Goal: Task Accomplishment & Management: Manage account settings

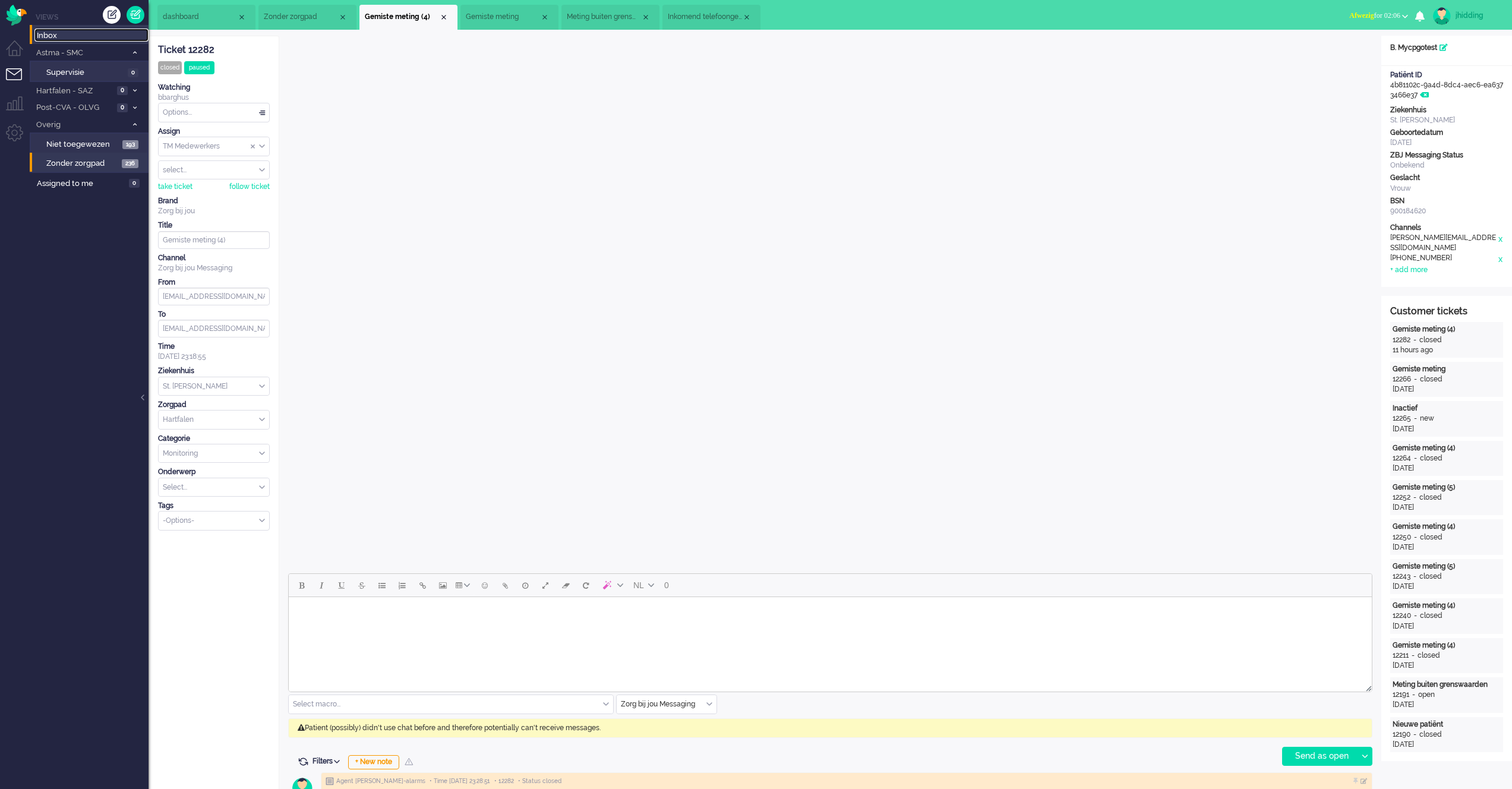
click at [46, 36] on span "Inbox" at bounding box center [92, 36] width 112 height 12
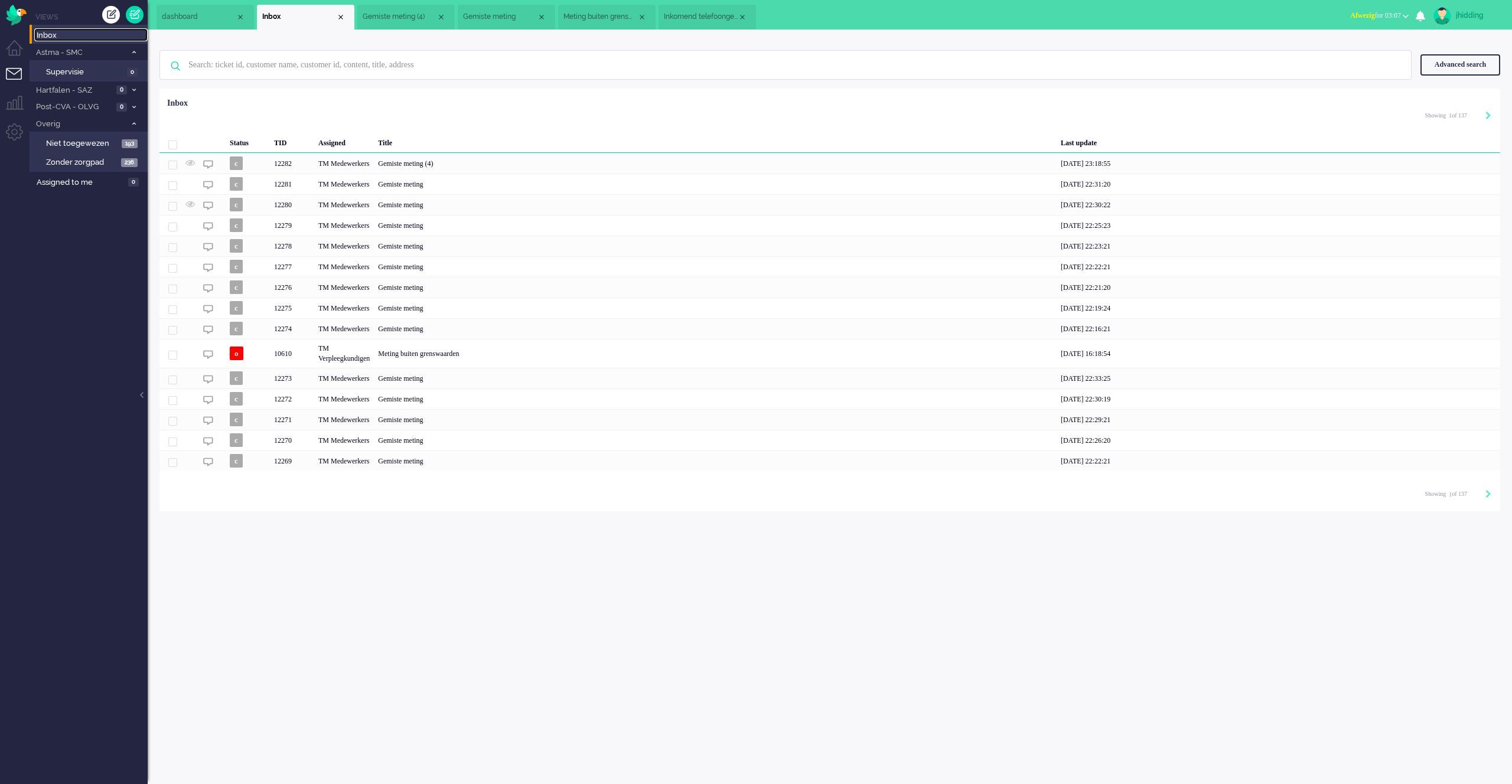
click at [51, 36] on span "Inbox" at bounding box center [91, 36] width 111 height 12
click at [17, 131] on li "Admin menu" at bounding box center [19, 137] width 27 height 27
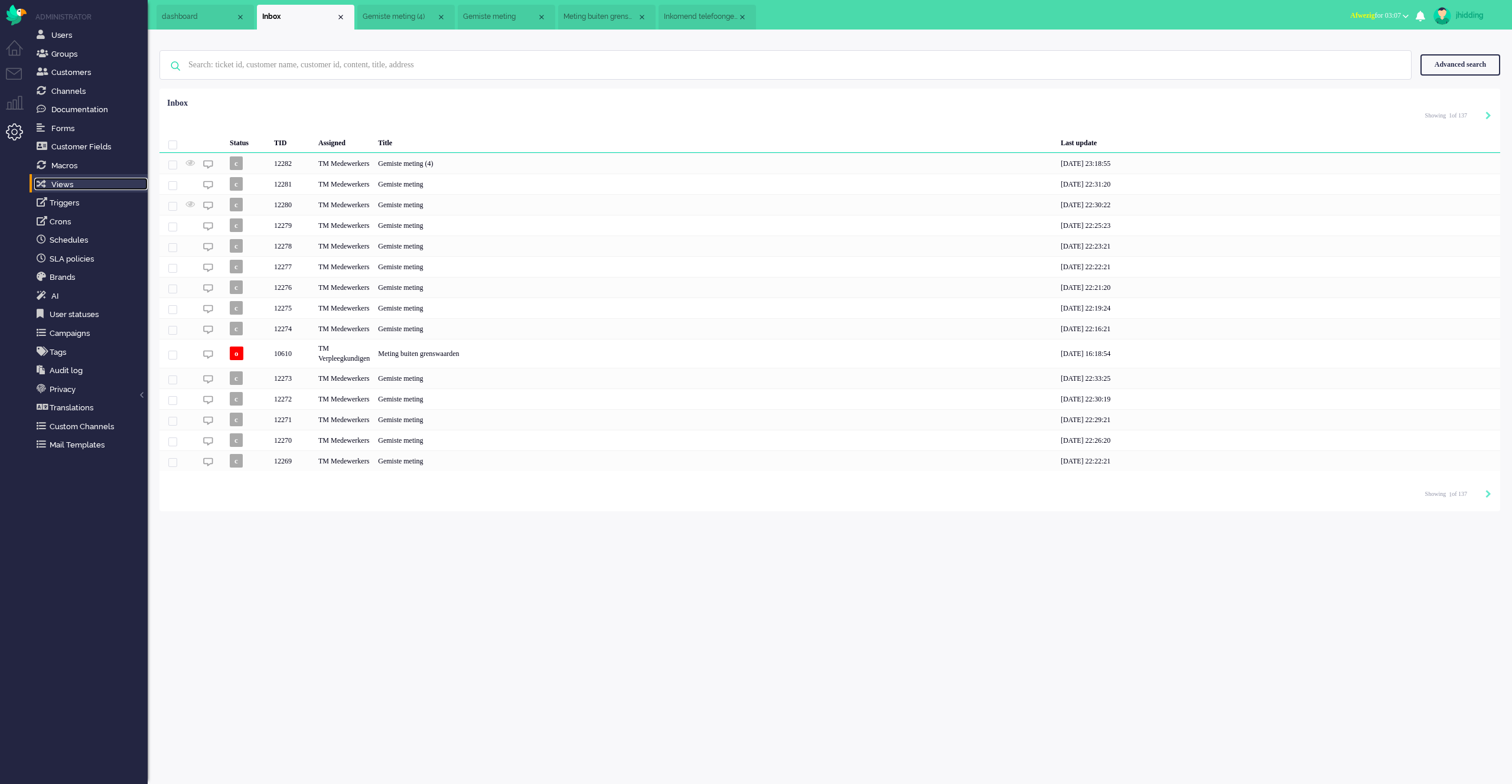
click at [73, 186] on link "Views" at bounding box center [91, 183] width 113 height 13
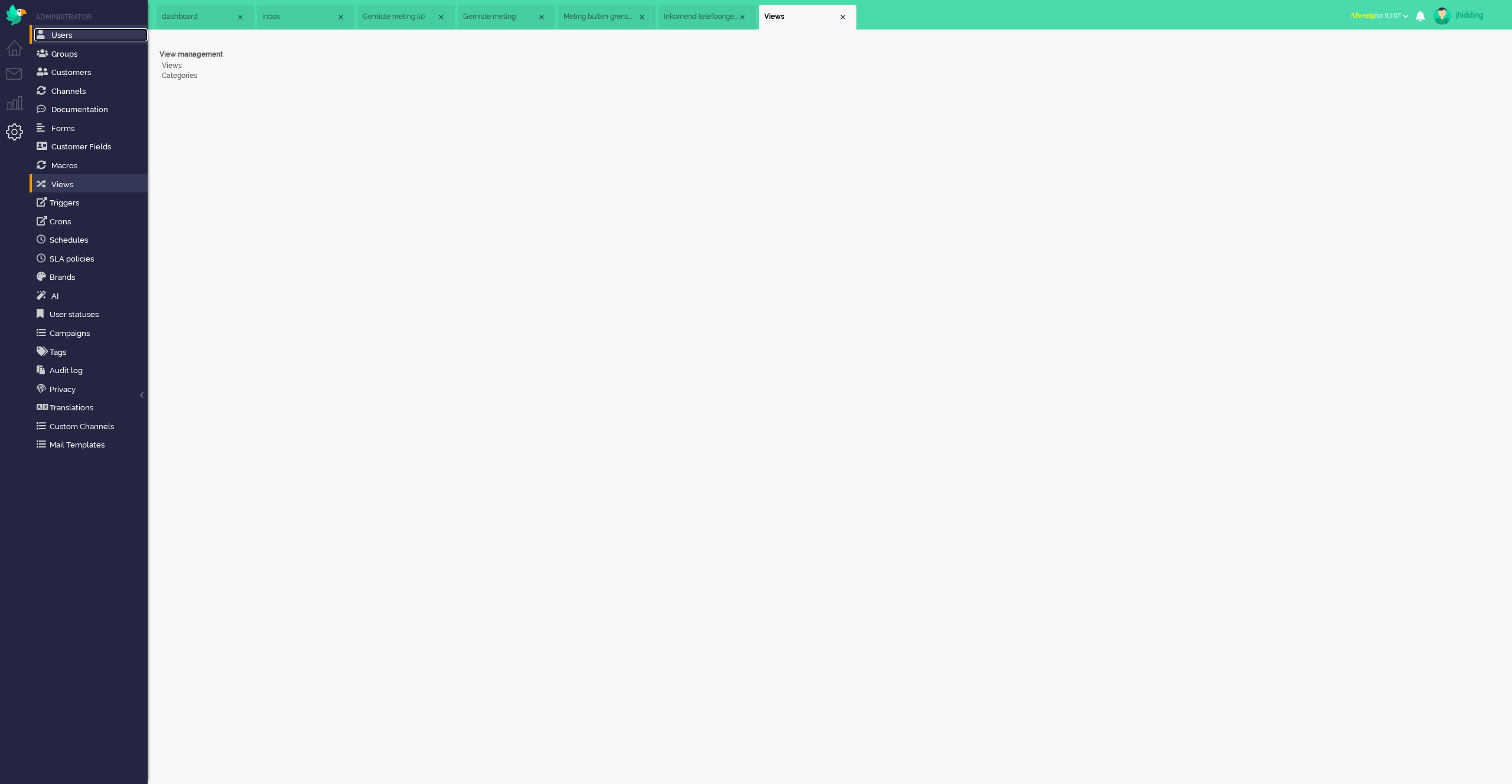
click at [59, 38] on span "Users" at bounding box center [62, 35] width 21 height 9
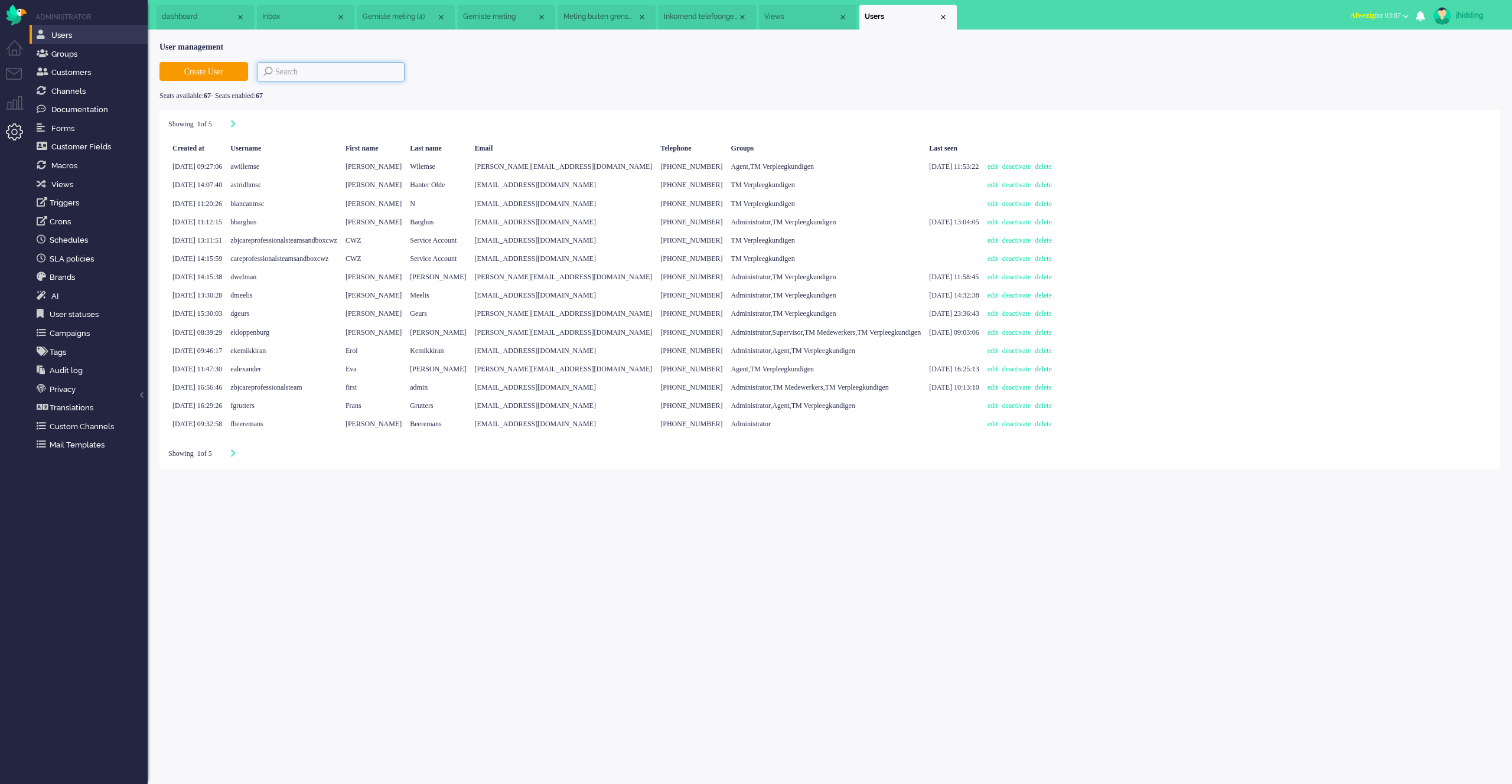
click at [298, 72] on input at bounding box center [331, 71] width 148 height 20
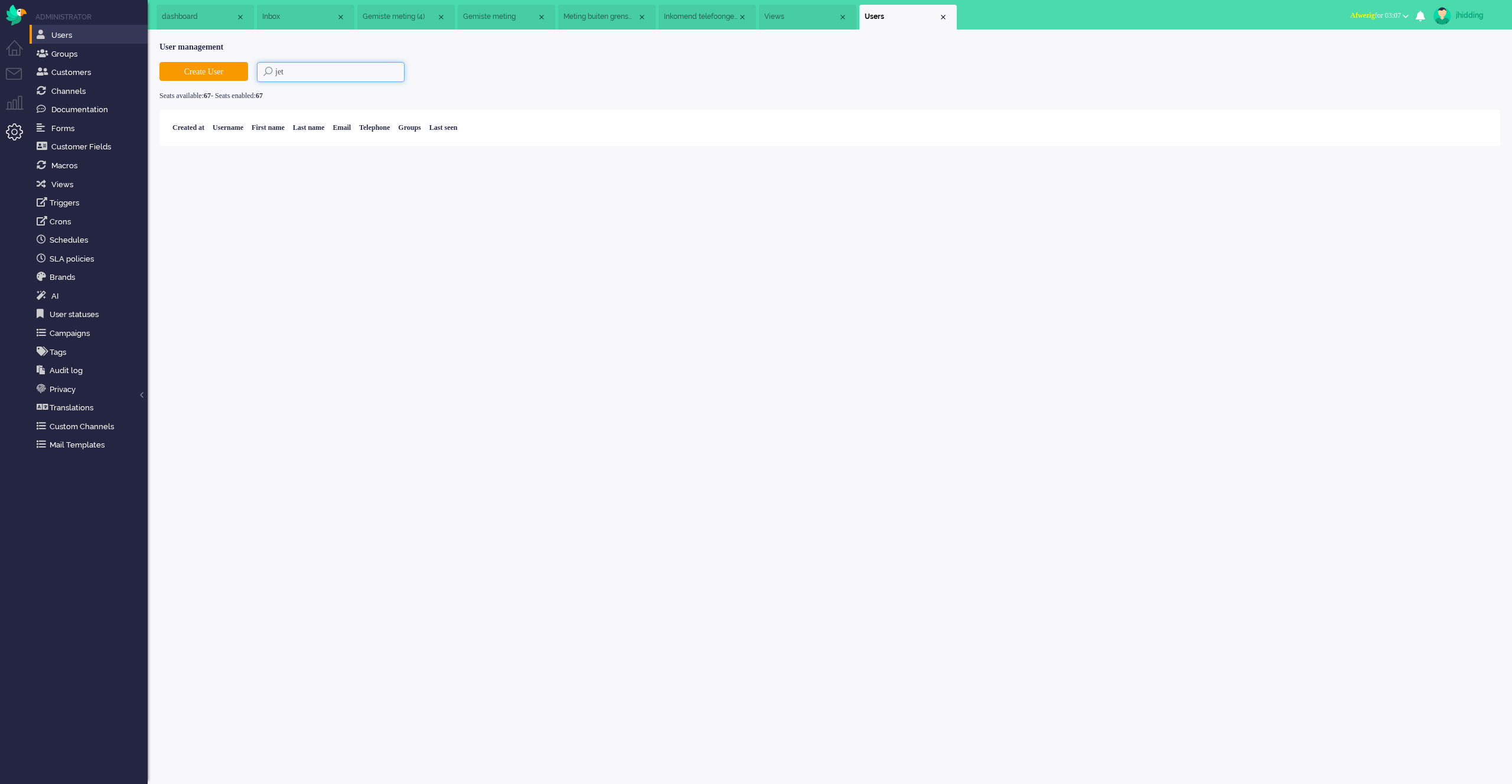
drag, startPoint x: 300, startPoint y: 73, endPoint x: 248, endPoint y: 74, distance: 52.0
click at [248, 74] on div "Create User jet" at bounding box center [829, 71] width 1341 height 20
type input "hidding"
click at [787, 148] on link "edit" at bounding box center [786, 146] width 15 height 8
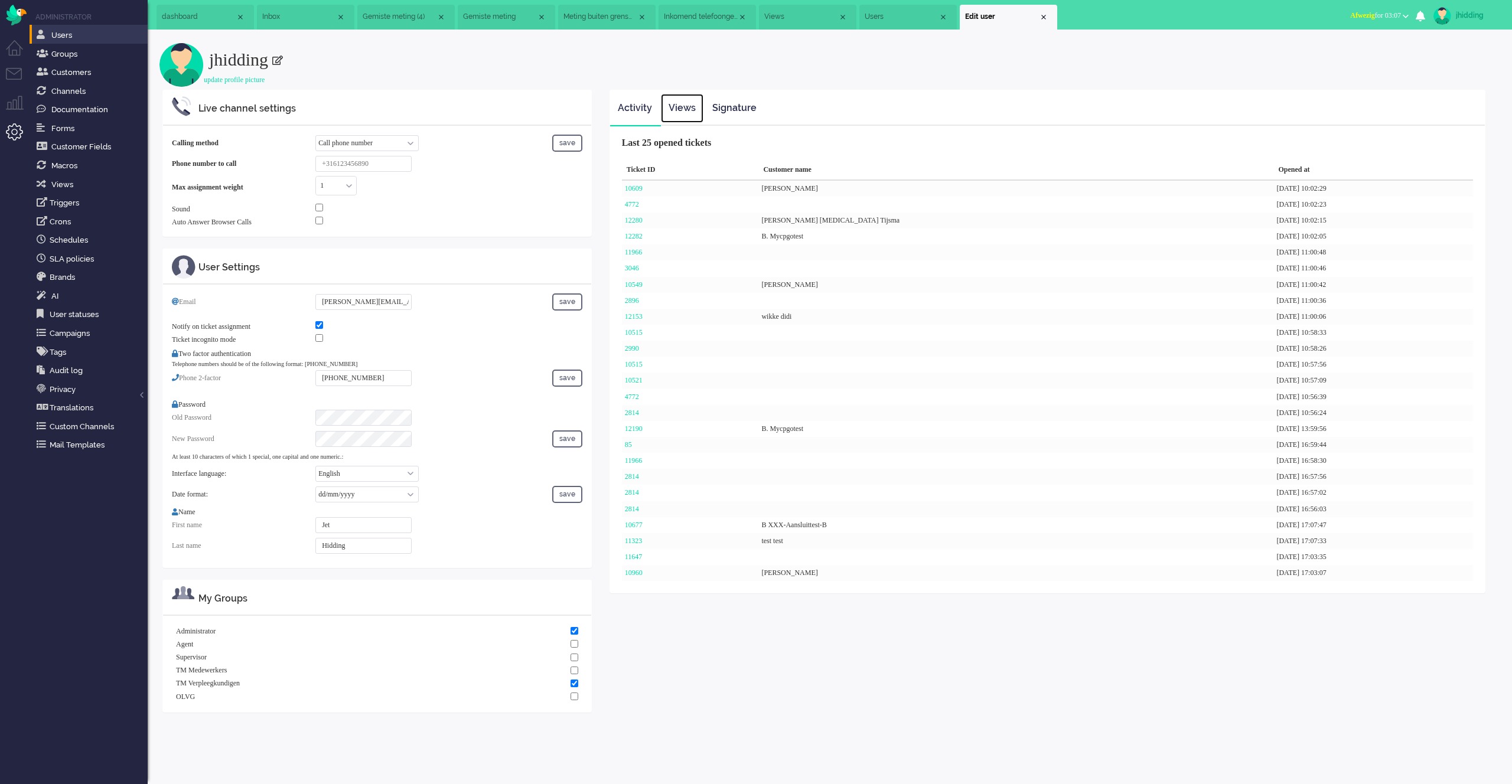
click at [686, 113] on link "Views" at bounding box center [682, 108] width 42 height 29
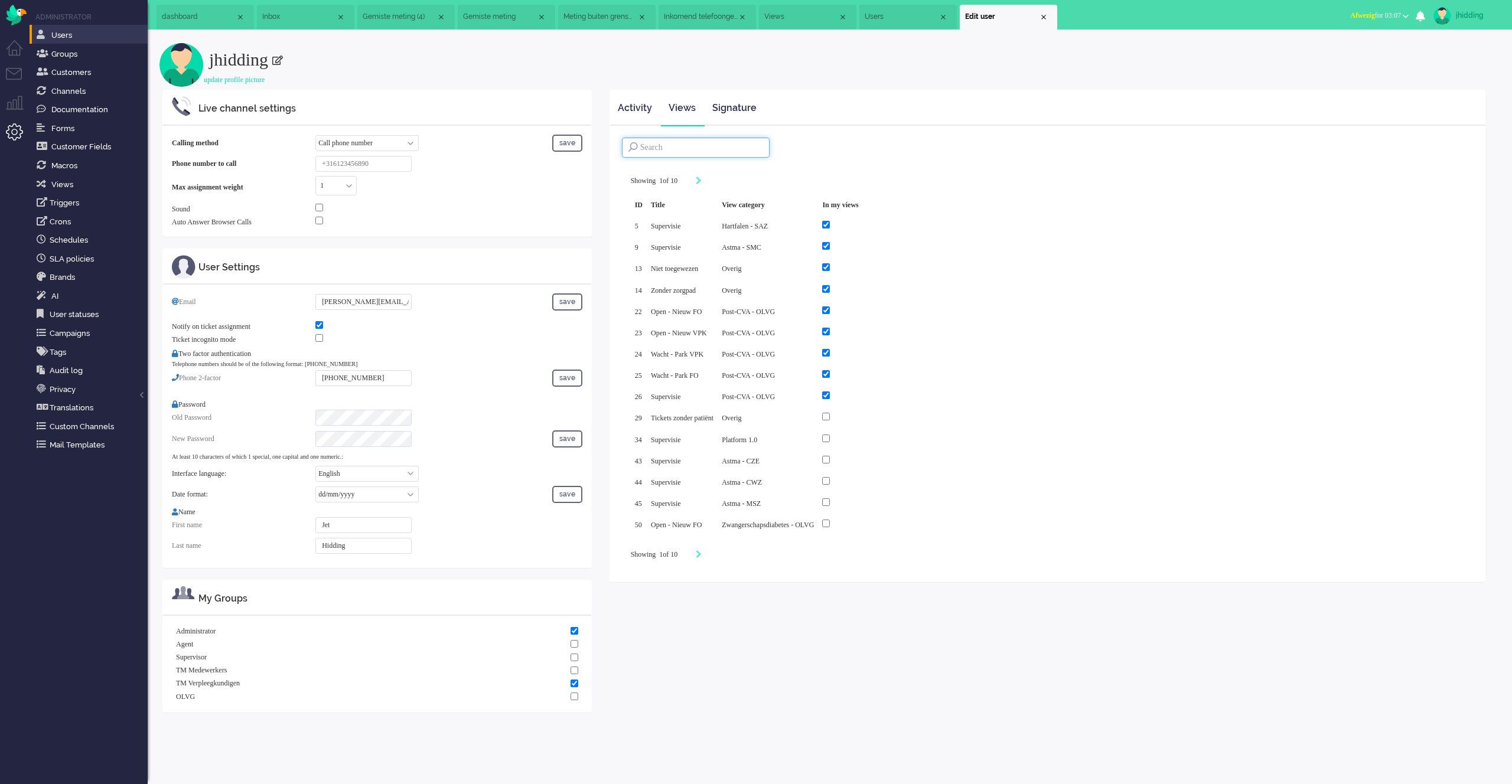
click at [658, 153] on input at bounding box center [696, 147] width 148 height 20
type input "CWZ"
click at [823, 308] on input "checkbox" at bounding box center [818, 311] width 8 height 8
checkbox input "true"
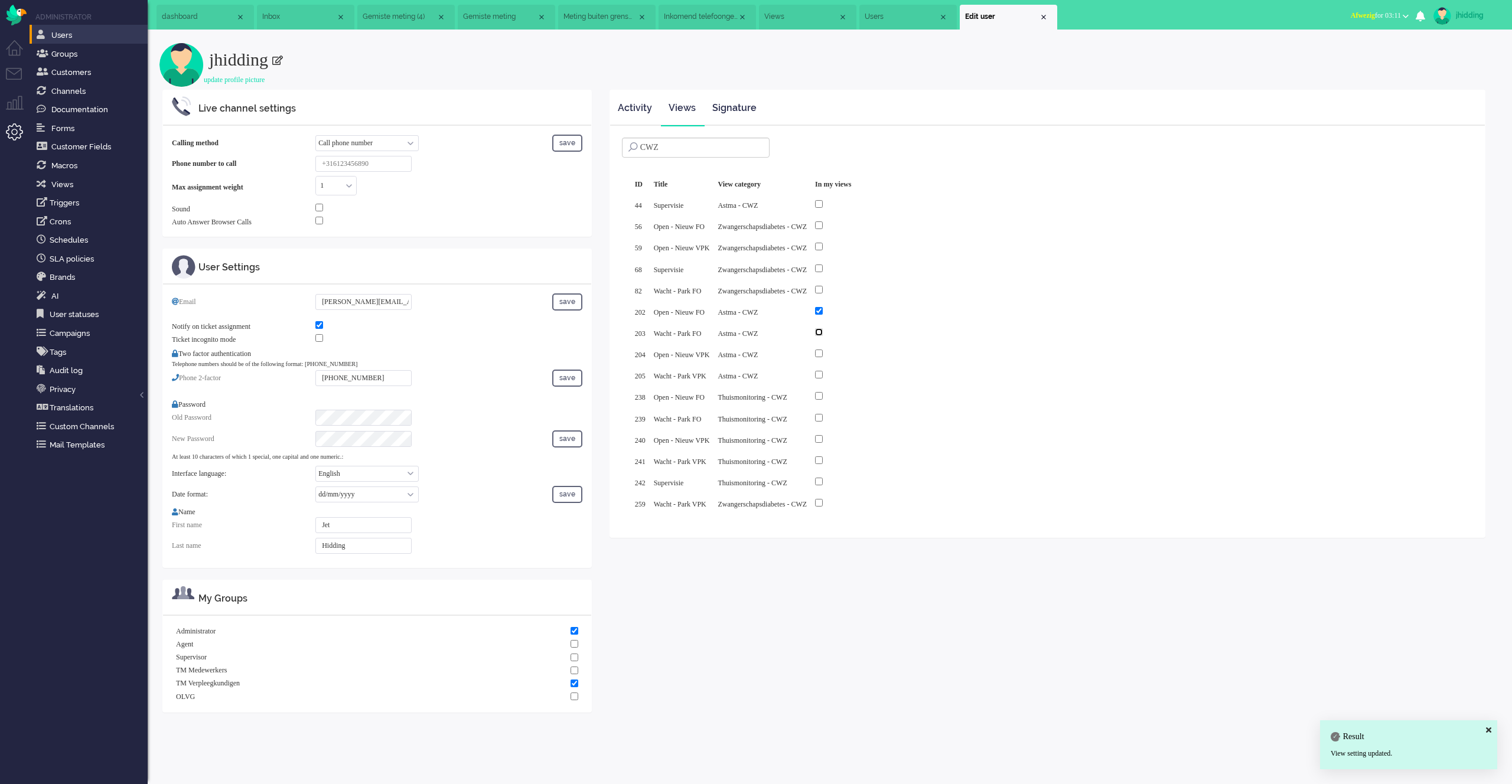
click at [823, 328] on input "checkbox" at bounding box center [818, 332] width 8 height 8
checkbox input "true"
click at [823, 350] on input "checkbox" at bounding box center [818, 353] width 8 height 8
checkbox input "true"
click at [823, 371] on input "checkbox" at bounding box center [818, 374] width 8 height 8
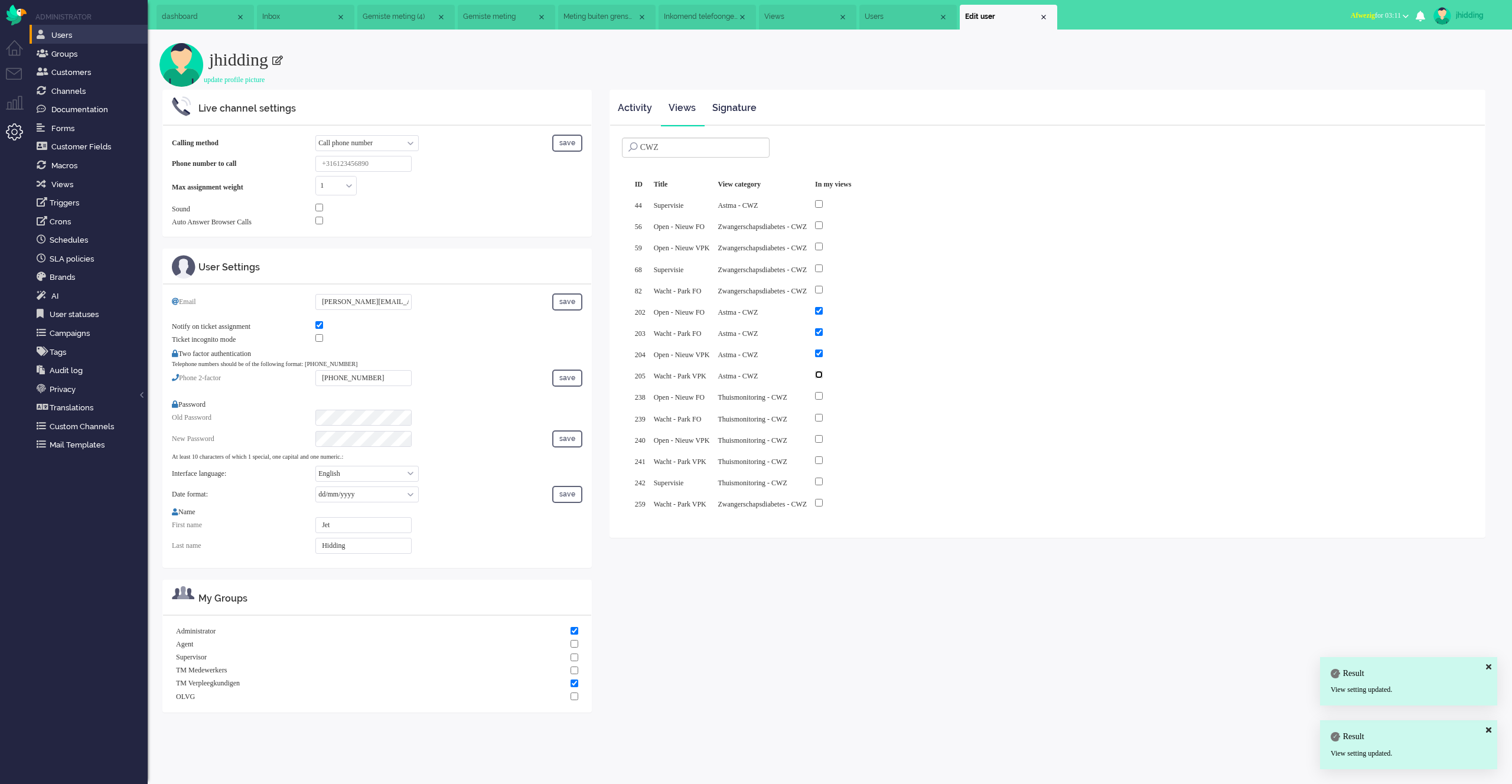
checkbox input "true"
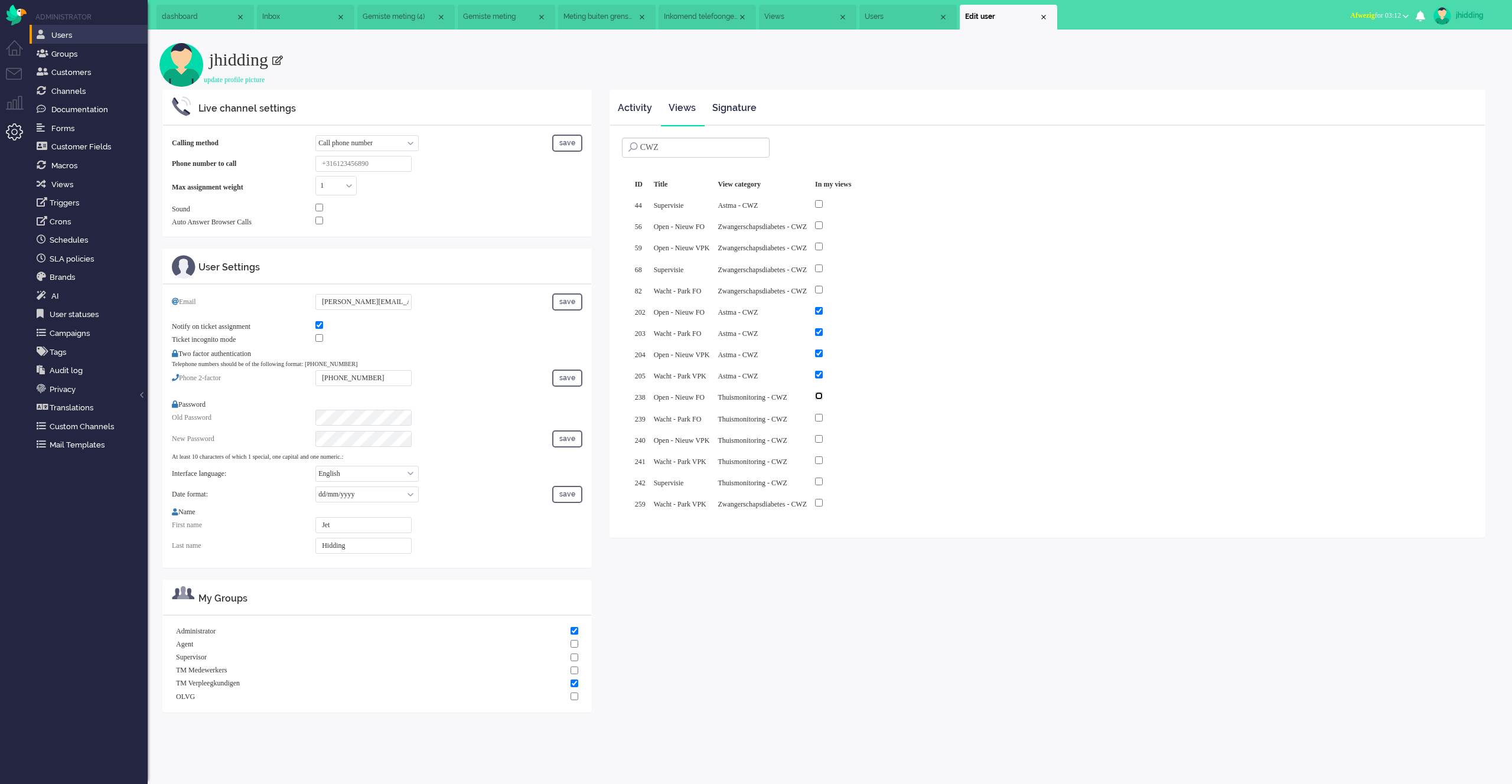
click at [823, 392] on input "checkbox" at bounding box center [818, 395] width 8 height 8
checkbox input "true"
click at [823, 413] on input "checkbox" at bounding box center [818, 417] width 8 height 8
checkbox input "true"
click at [823, 435] on input "checkbox" at bounding box center [818, 439] width 8 height 8
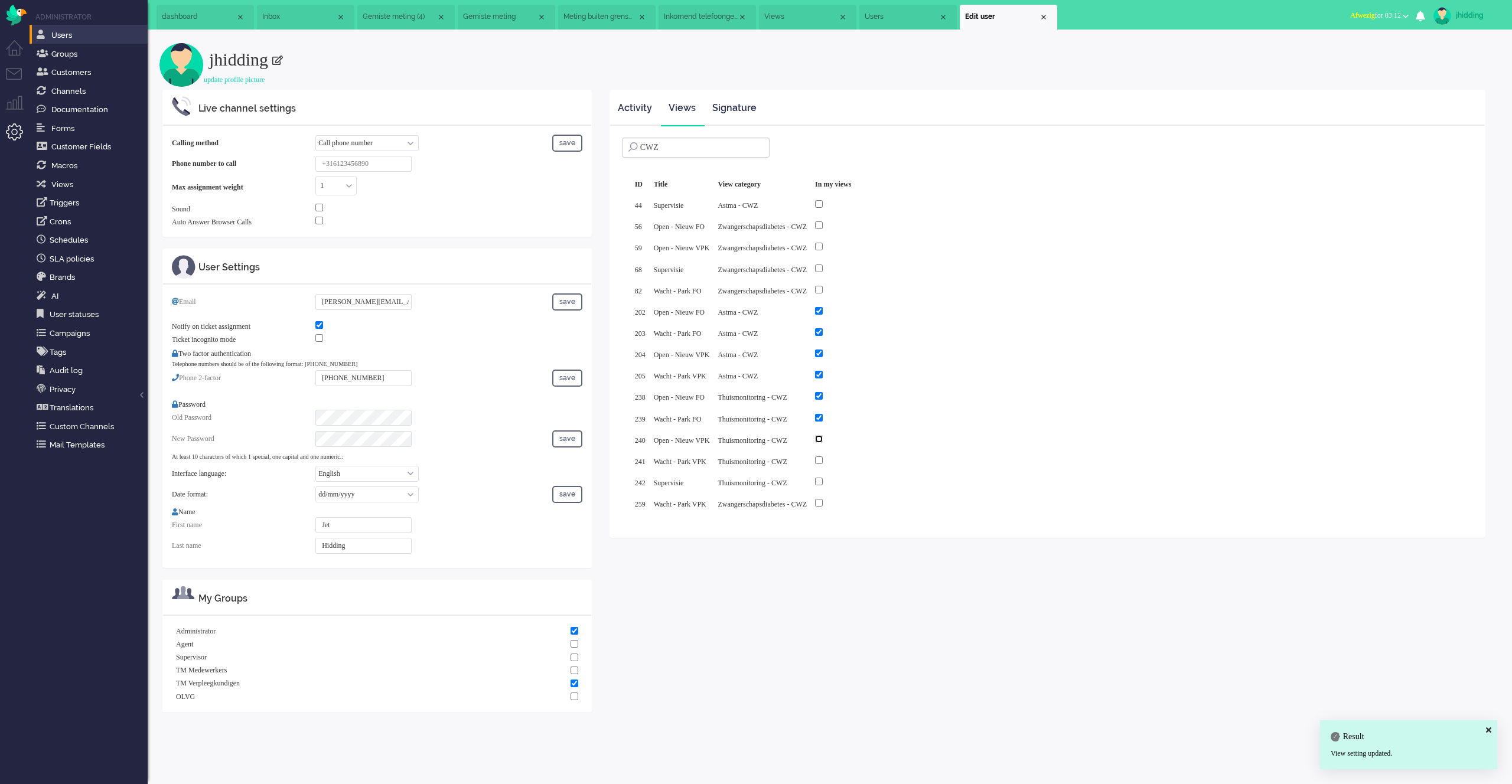
checkbox input "true"
click at [823, 456] on input "checkbox" at bounding box center [818, 460] width 8 height 8
checkbox input "true"
click at [823, 478] on input "checkbox" at bounding box center [818, 481] width 8 height 8
checkbox input "true"
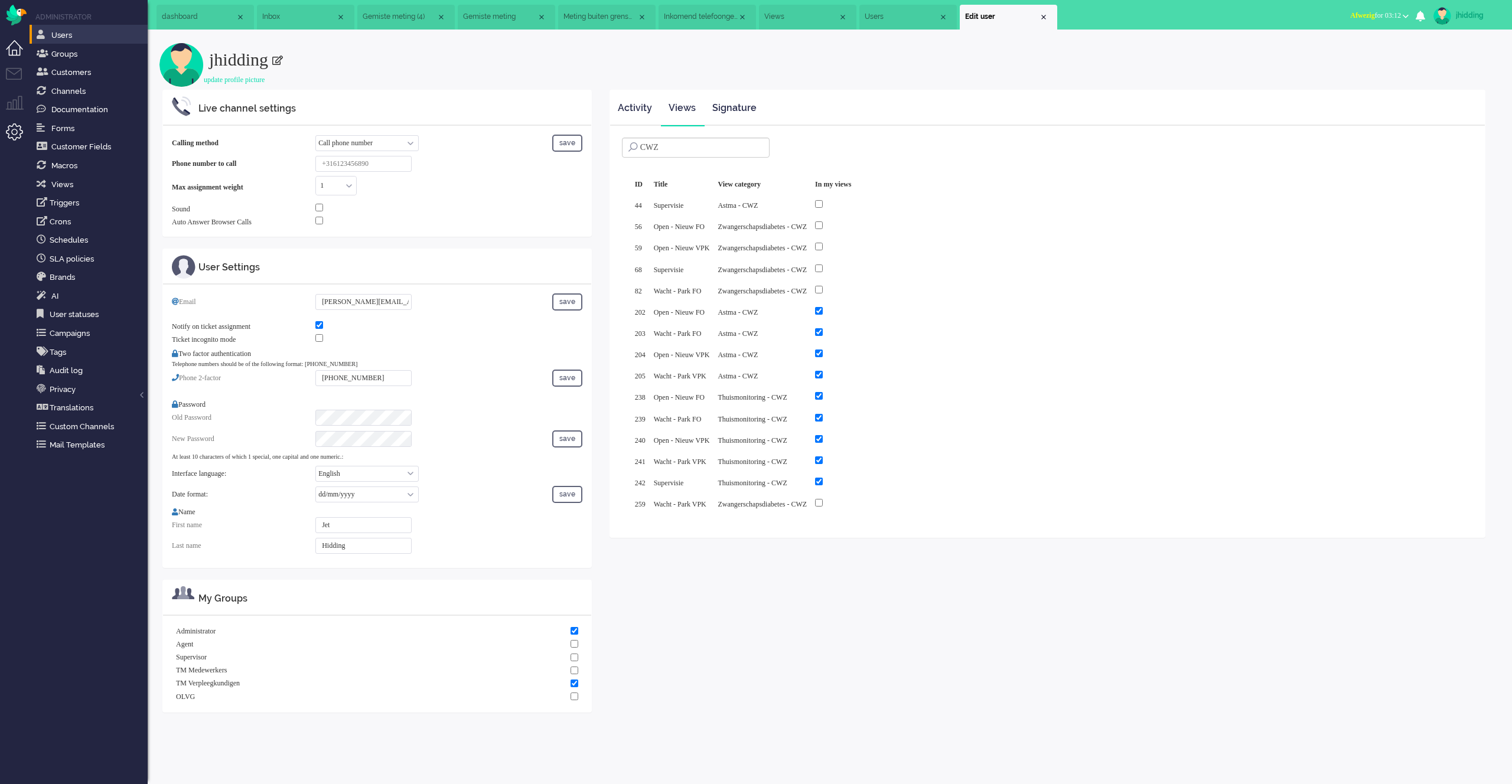
click at [22, 51] on li "Dashboard menu" at bounding box center [19, 53] width 27 height 27
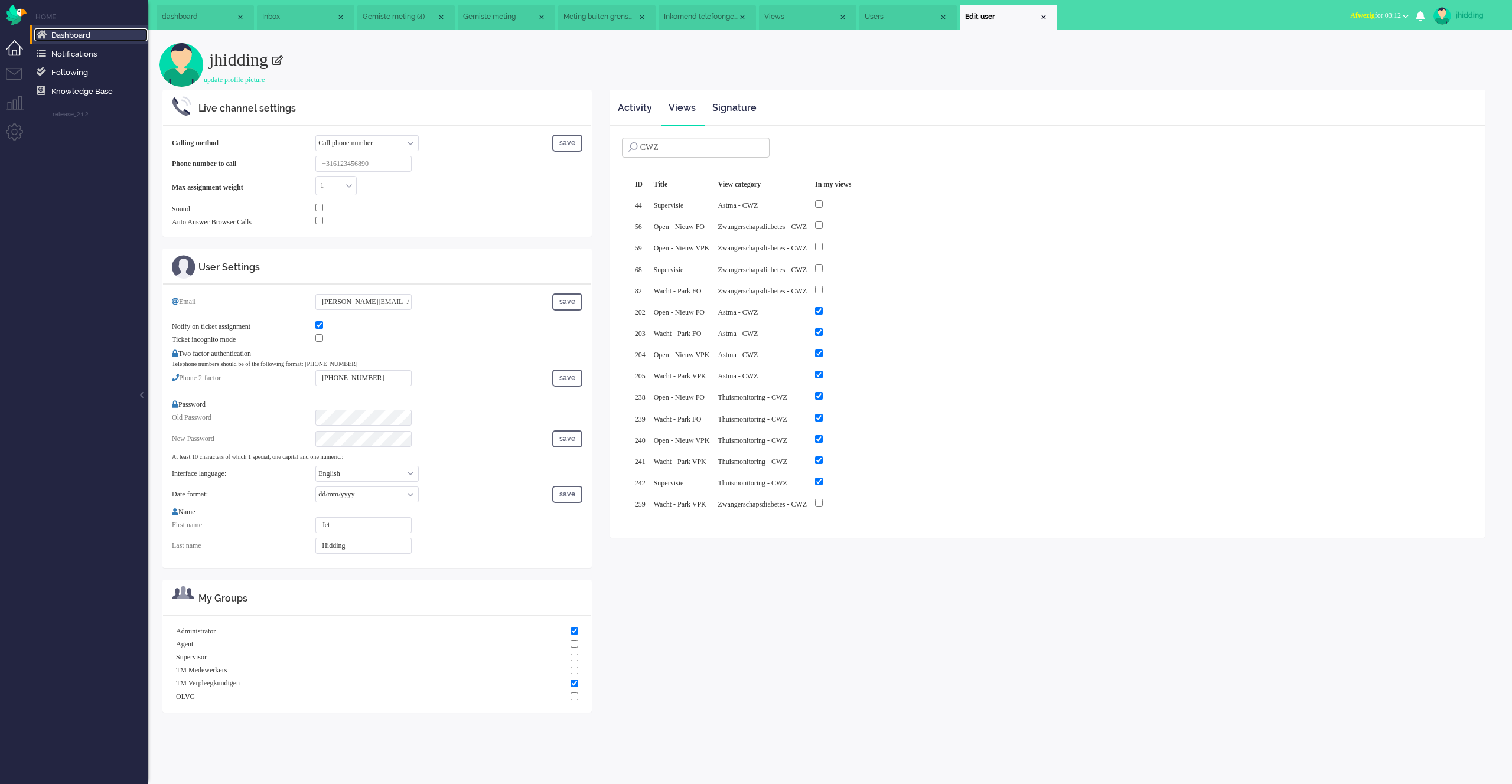
click at [73, 35] on span "Dashboard" at bounding box center [71, 35] width 39 height 9
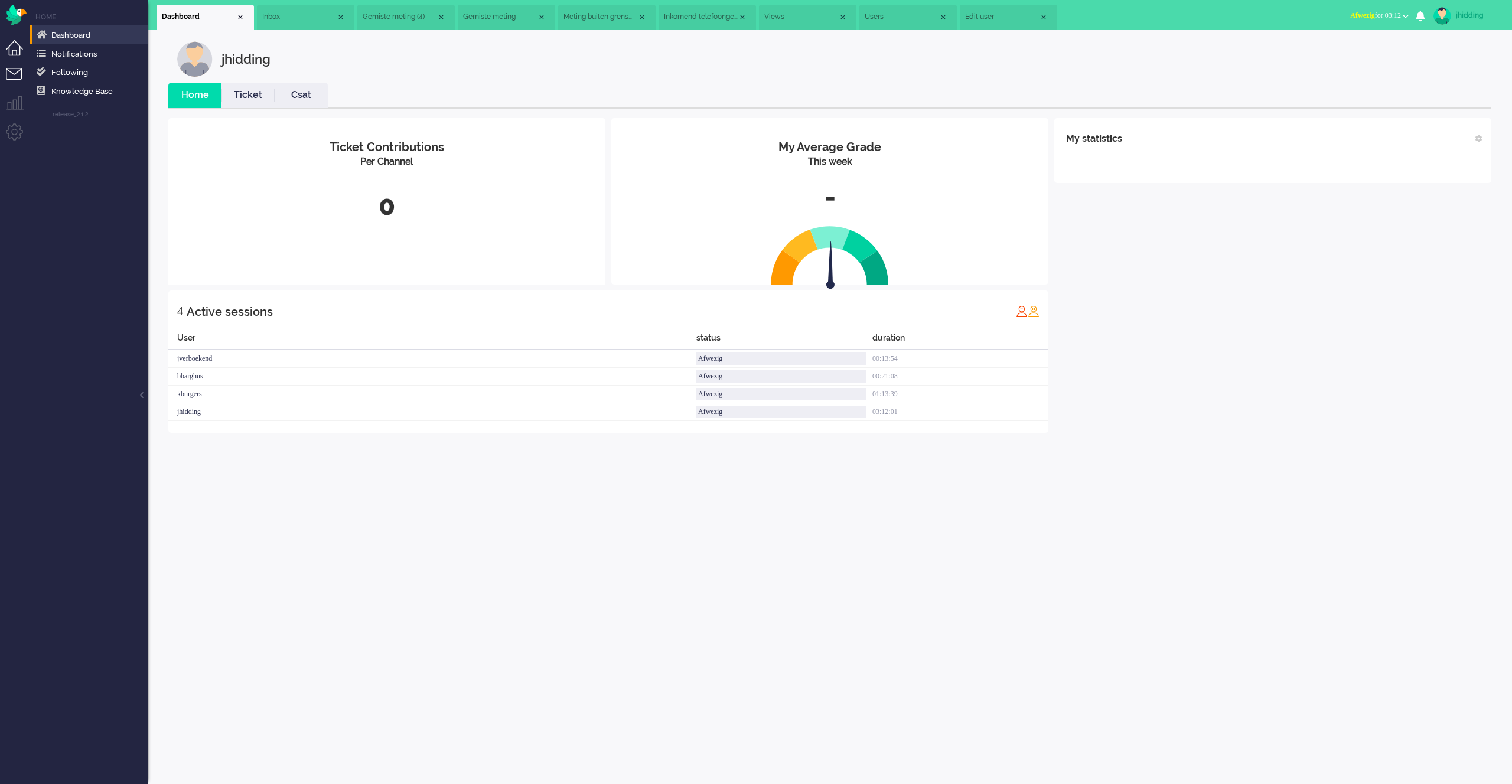
click at [19, 68] on li "Tickets menu" at bounding box center [19, 81] width 27 height 27
click at [19, 51] on li "Dashboard menu" at bounding box center [19, 53] width 27 height 27
click at [21, 67] on ul "Menu" at bounding box center [15, 392] width 30 height 784
click at [14, 70] on li "Tickets menu" at bounding box center [19, 81] width 27 height 27
click at [59, 48] on span "Astma - SMC" at bounding box center [80, 53] width 91 height 12
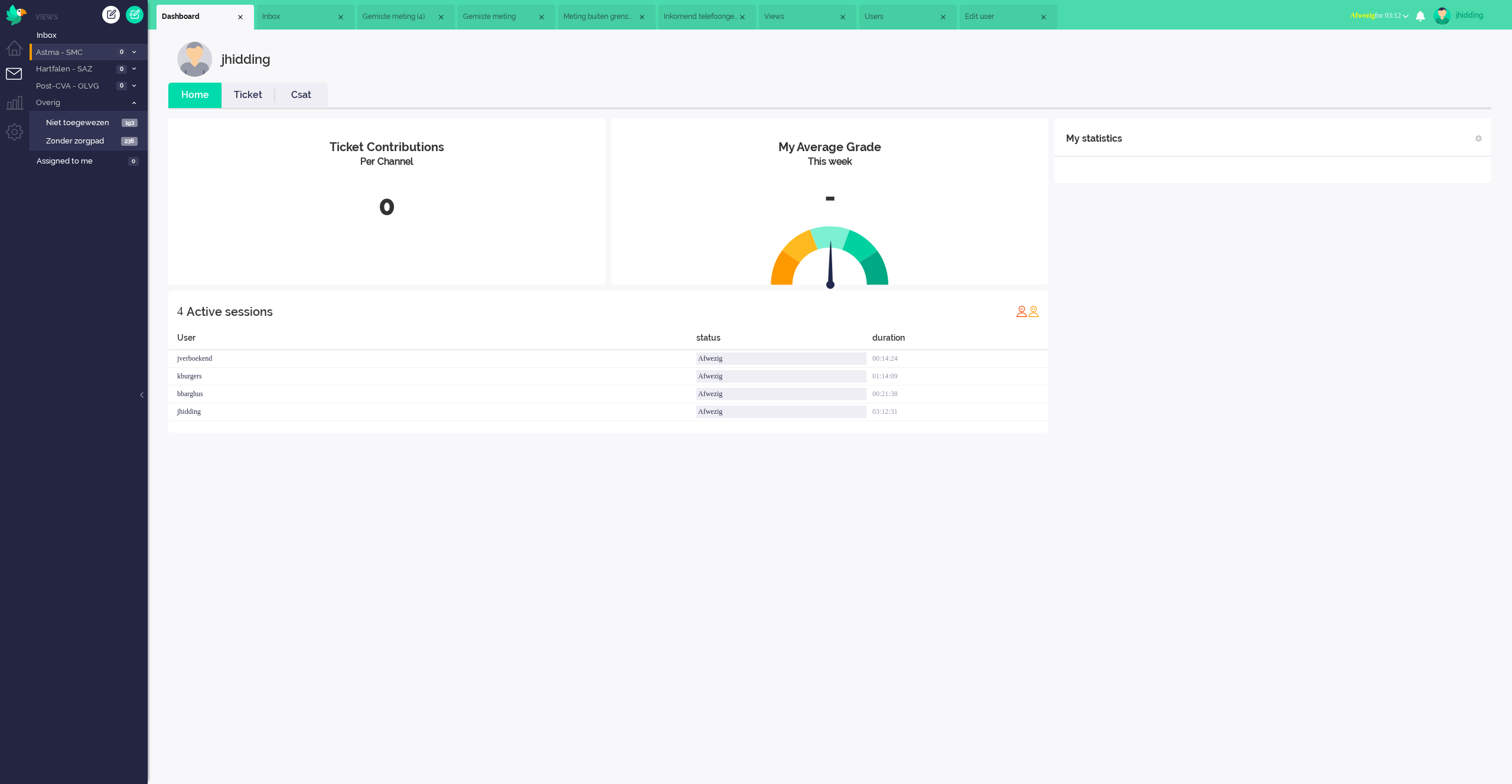
click at [85, 56] on span "Astma - SMC" at bounding box center [74, 53] width 79 height 12
click at [84, 53] on span "Astma - SMC" at bounding box center [80, 53] width 91 height 12
click at [84, 53] on span "Astma - SMC" at bounding box center [74, 53] width 79 height 12
click at [84, 53] on span "Astma - SMC" at bounding box center [80, 53] width 91 height 12
click at [18, 106] on li "Supervisor menu" at bounding box center [19, 109] width 27 height 27
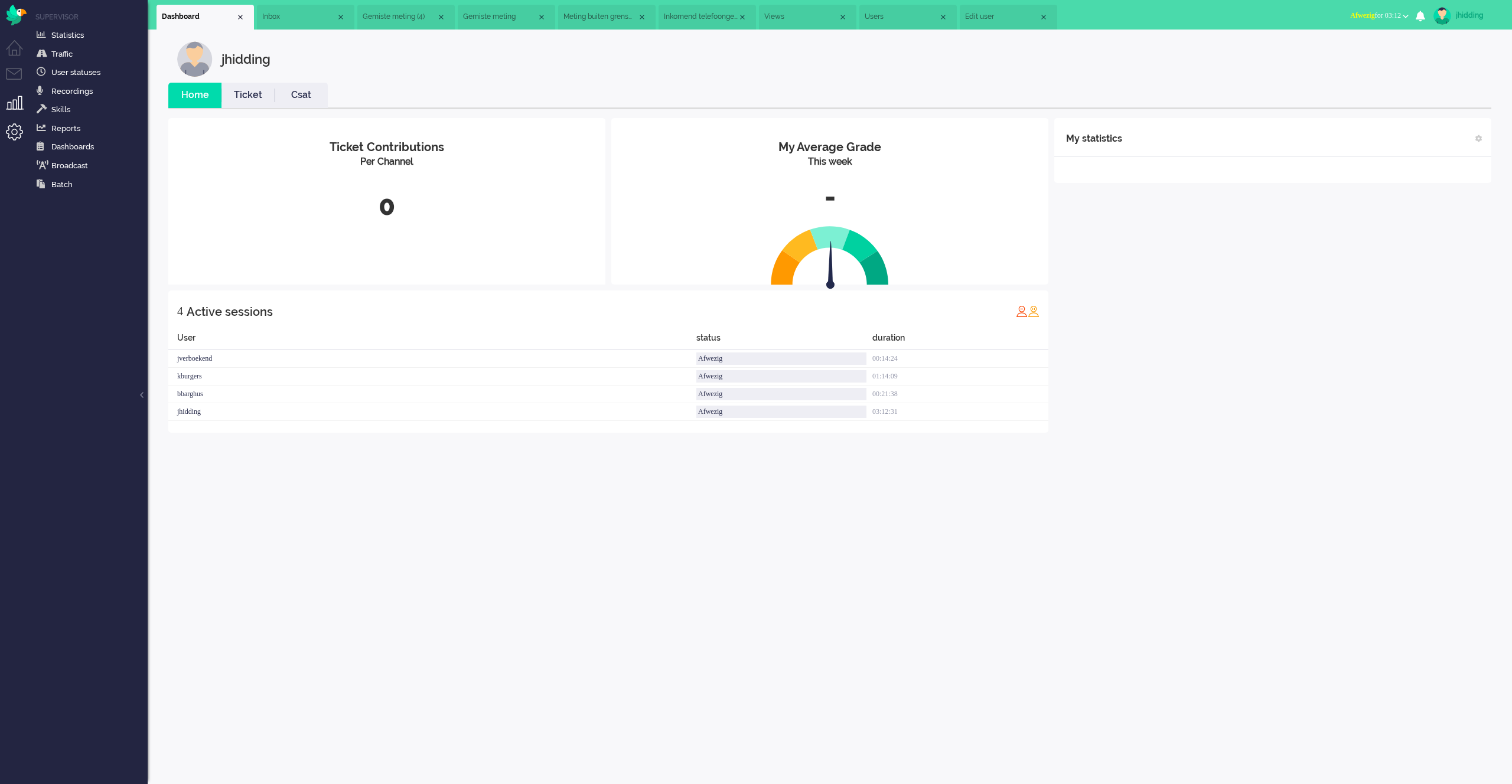
click at [11, 134] on li "Admin menu" at bounding box center [19, 137] width 27 height 27
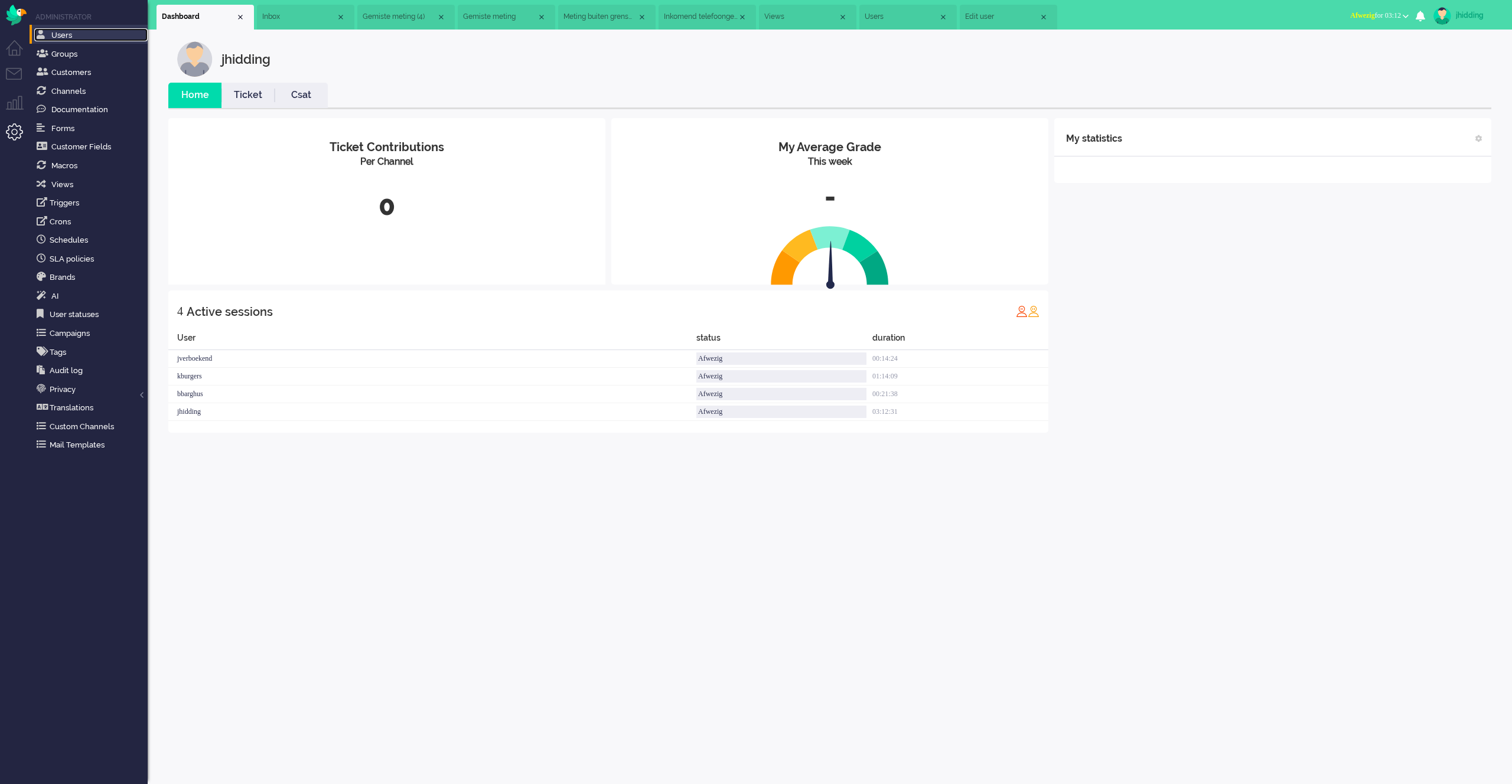
click at [61, 33] on span "Users" at bounding box center [62, 35] width 21 height 9
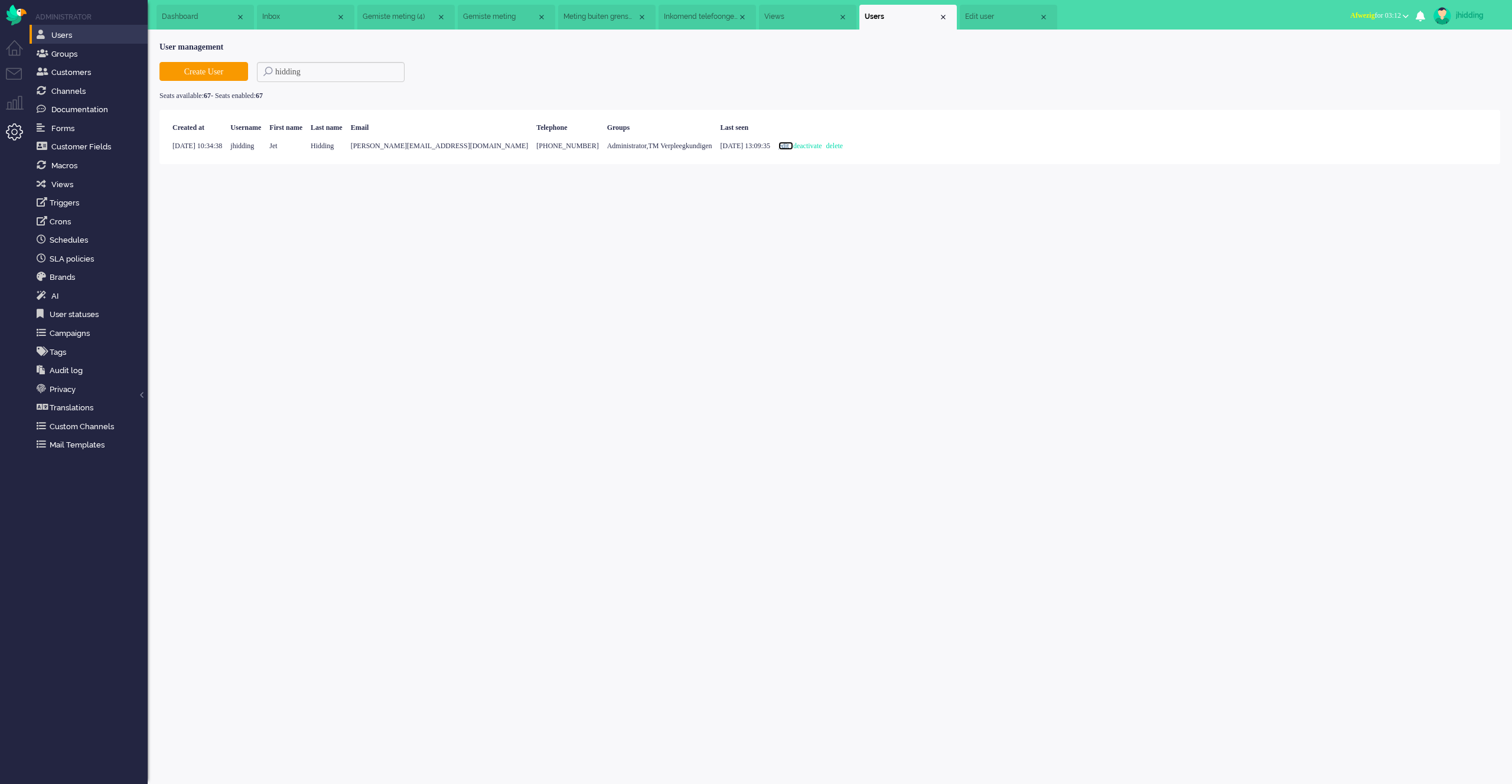
click at [792, 148] on link "edit" at bounding box center [786, 146] width 15 height 8
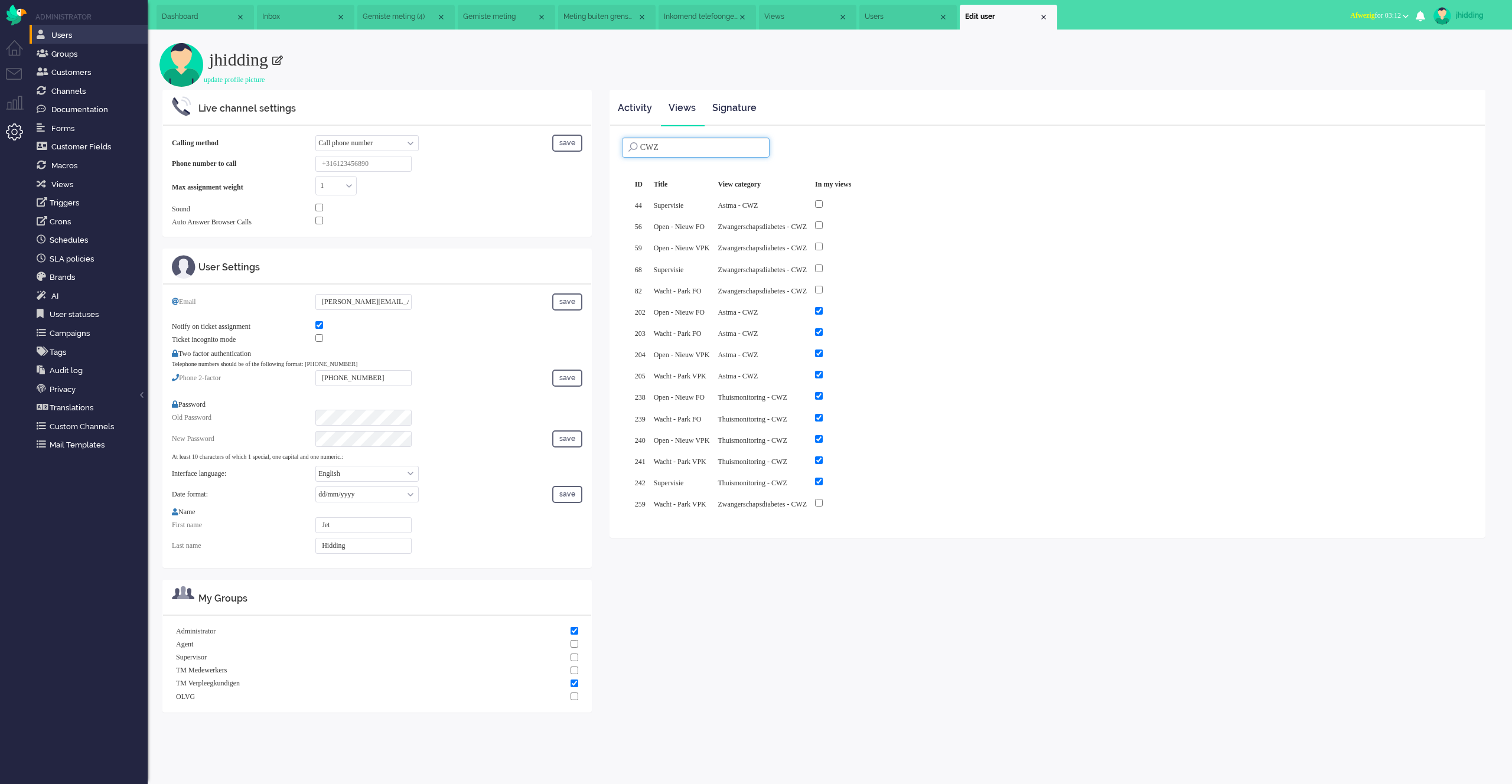
click at [674, 146] on input "CWZ" at bounding box center [696, 147] width 148 height 20
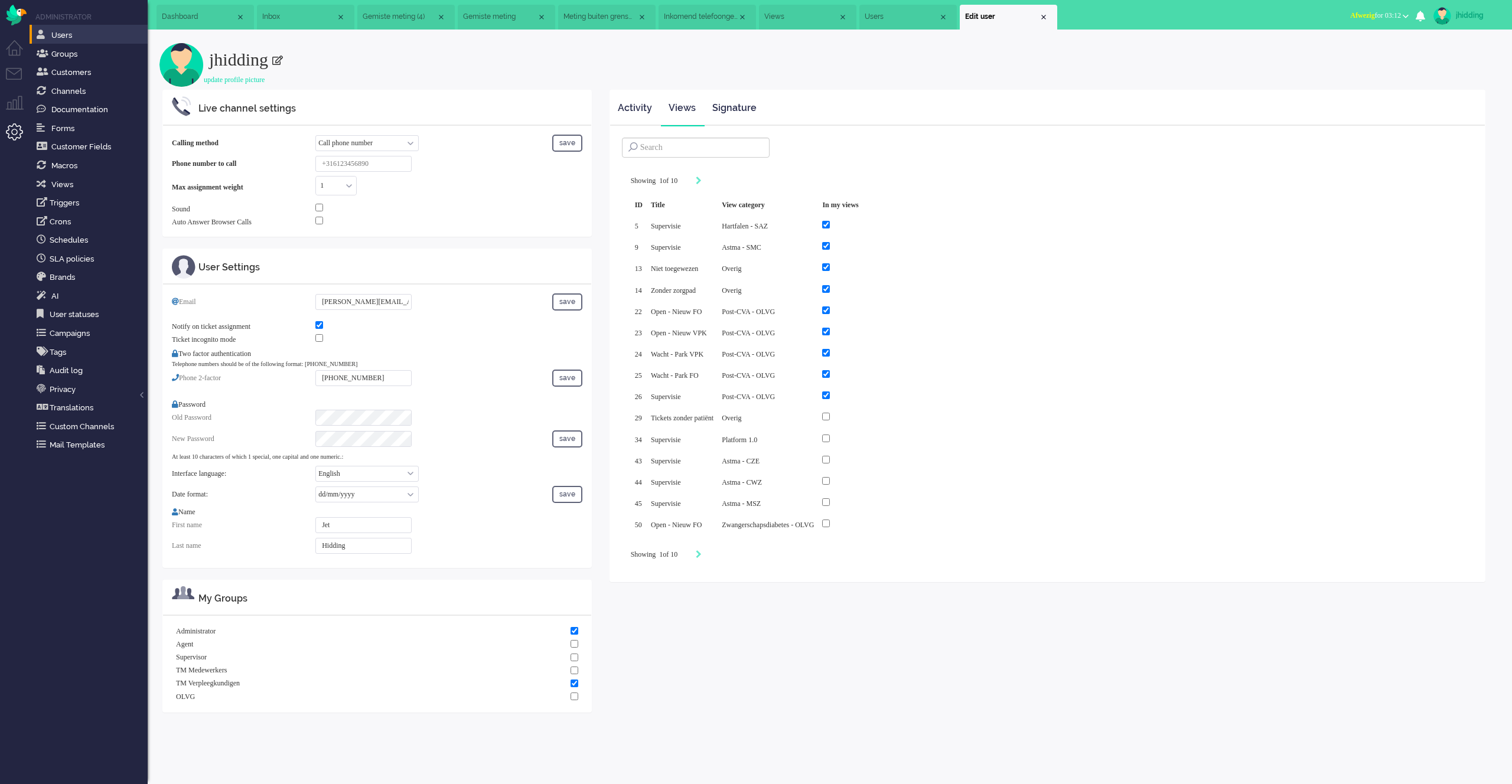
click at [923, 590] on div "Live channel settings Calling method Call phone number Call sip number Browser …" at bounding box center [829, 407] width 1341 height 634
click at [715, 549] on div "Showing 1 of 10" at bounding box center [1047, 555] width 834 height 12
click at [701, 550] on icon "Next" at bounding box center [698, 555] width 6 height 8
type input "2"
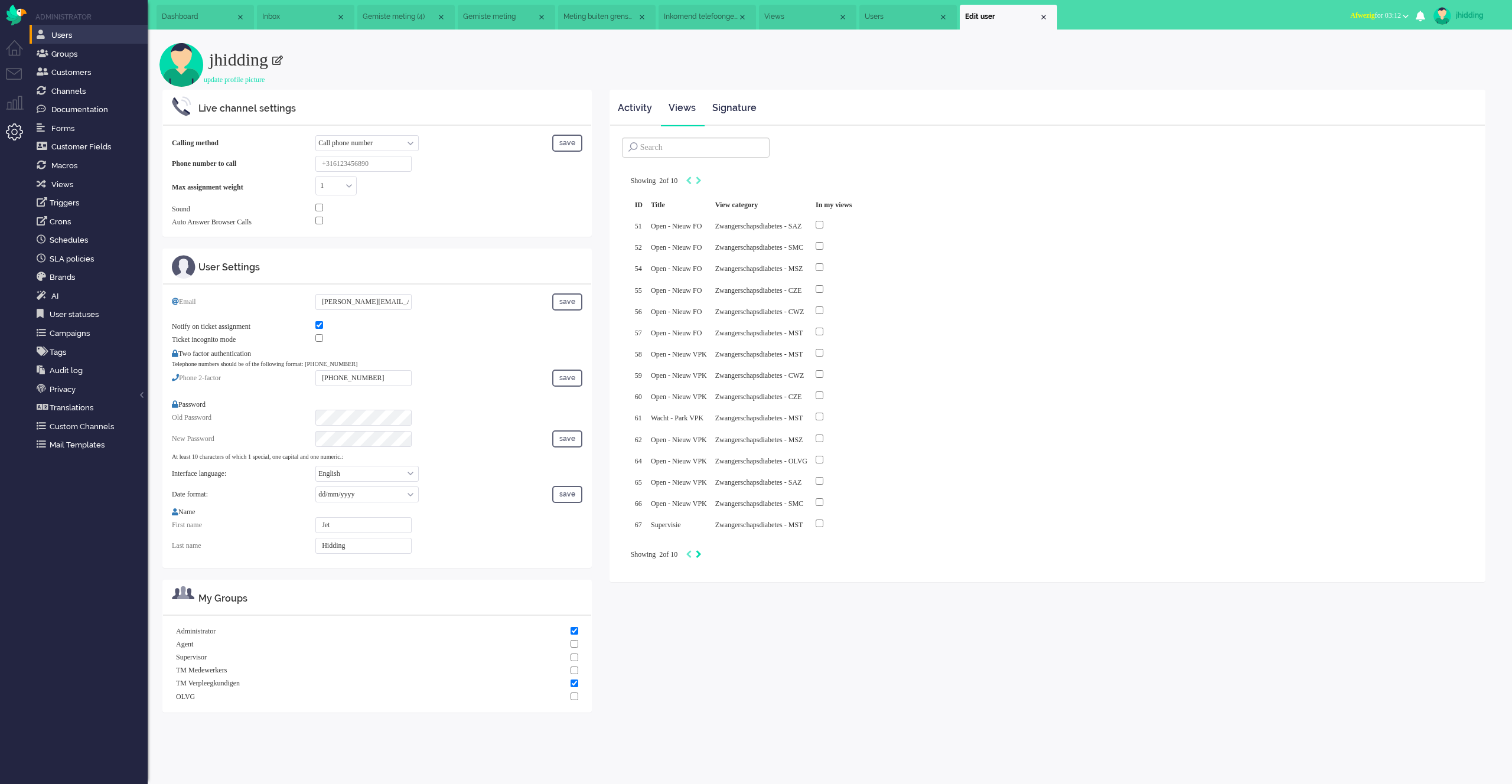
click at [701, 550] on icon "Next" at bounding box center [698, 555] width 6 height 8
type input "3"
click at [701, 550] on icon "Next" at bounding box center [698, 555] width 6 height 8
type input "4"
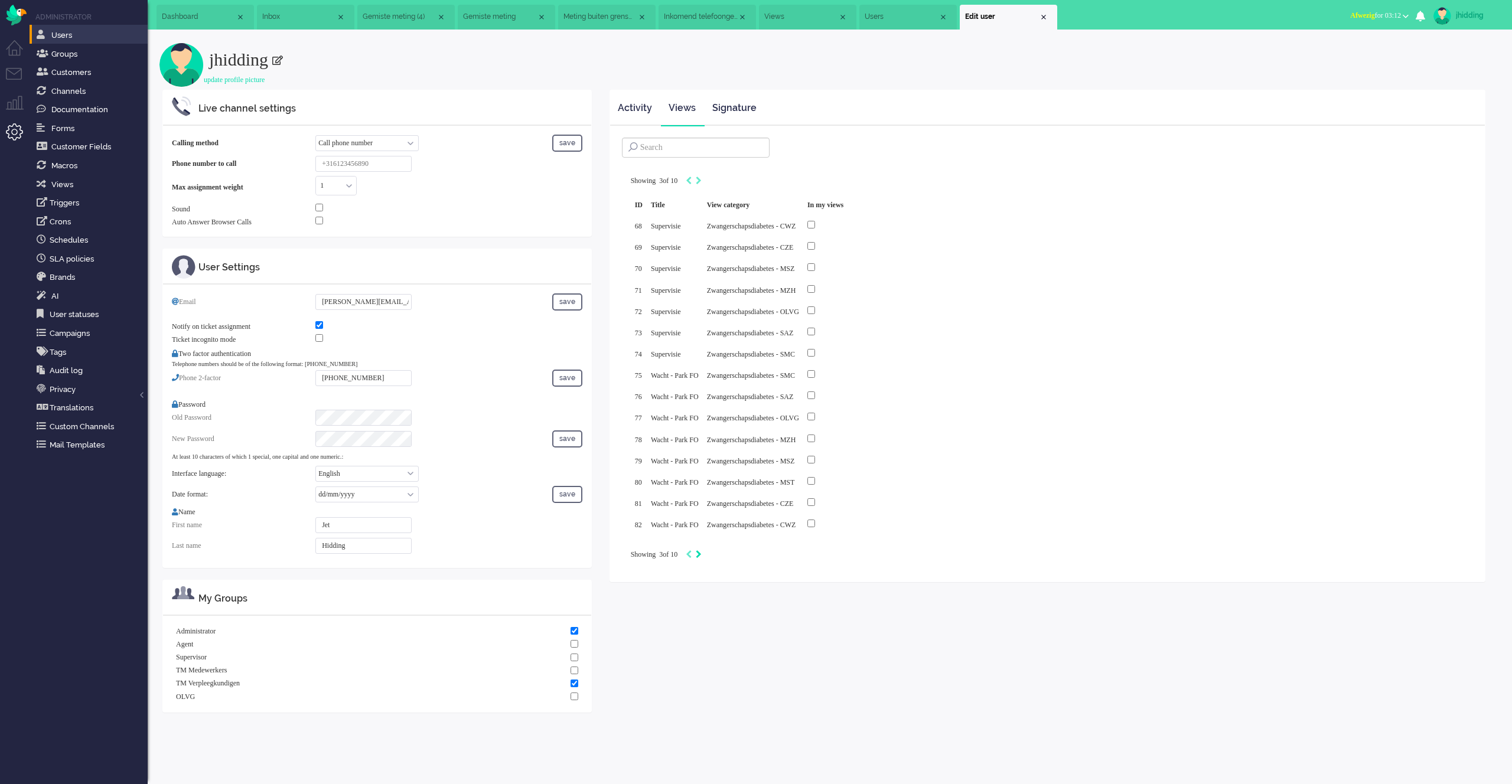
type input "4"
click at [701, 550] on icon "Next" at bounding box center [698, 555] width 6 height 8
type input "5"
click at [692, 550] on icon "Previous" at bounding box center [689, 555] width 6 height 8
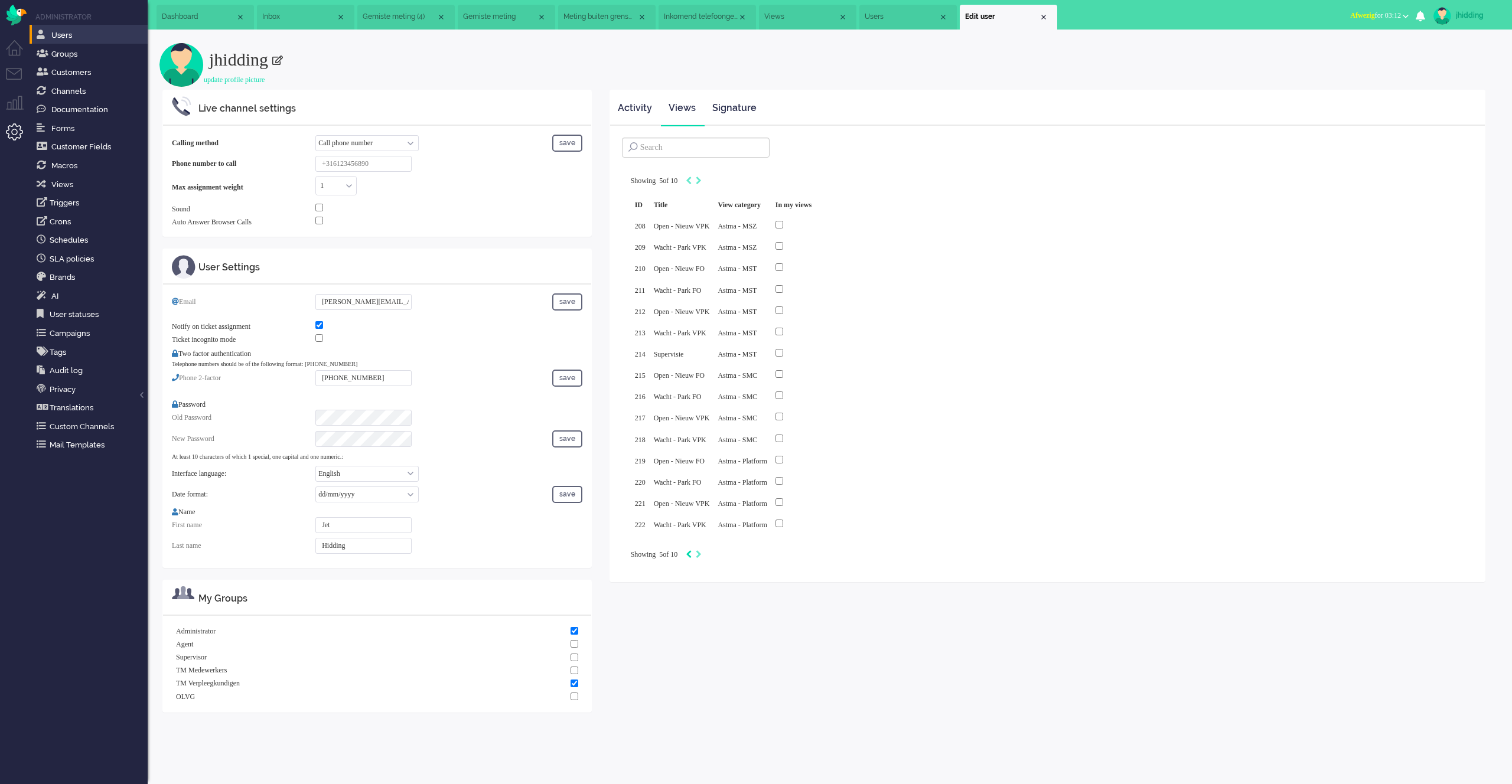
type input "4"
click at [701, 550] on icon "Next" at bounding box center [698, 555] width 6 height 8
type input "5"
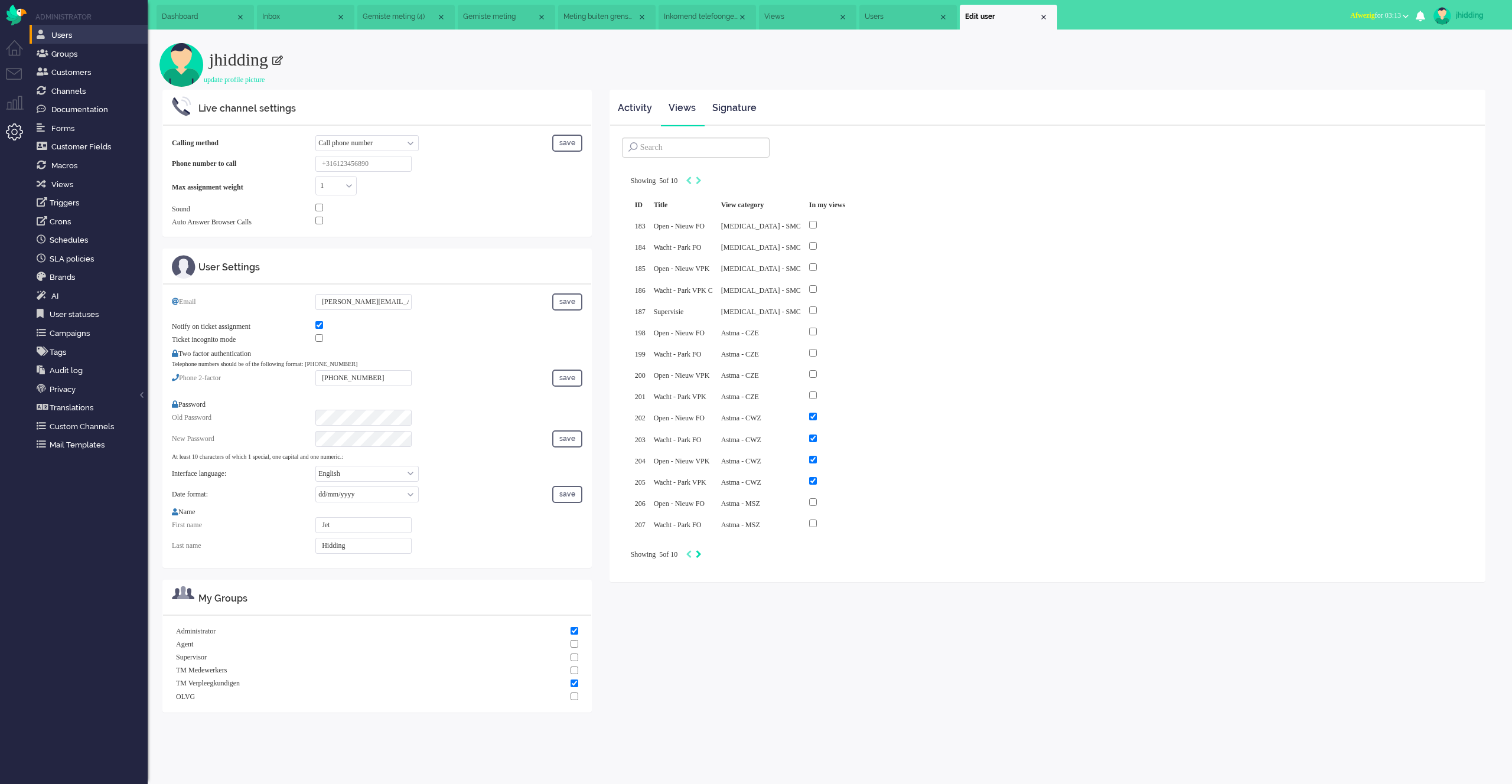
click at [701, 550] on icon "Next" at bounding box center [698, 555] width 6 height 8
type input "6"
click at [701, 550] on icon "Next" at bounding box center [698, 555] width 6 height 8
type input "7"
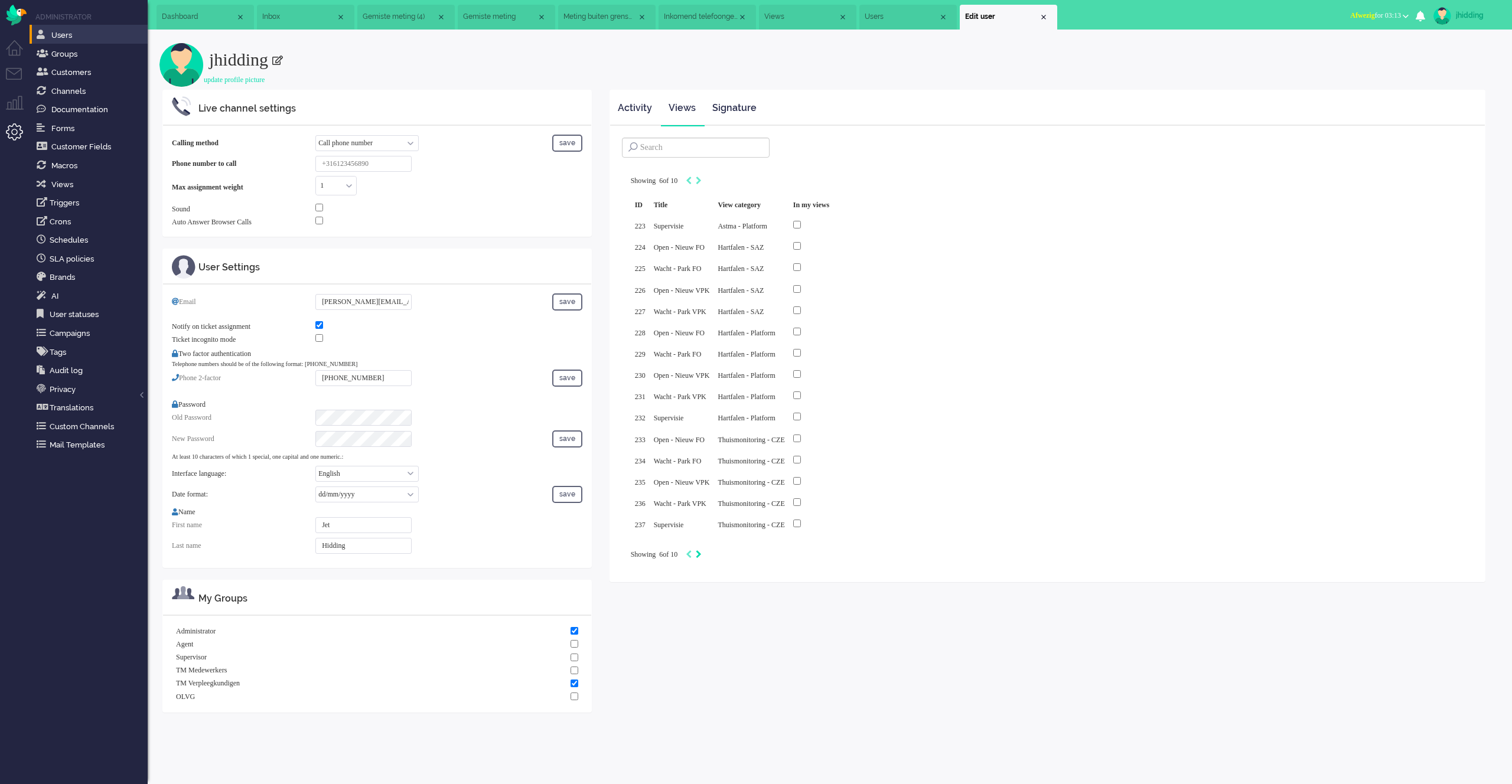
type input "7"
click at [1466, 22] on link "jhidding" at bounding box center [1465, 16] width 69 height 18
click at [1461, 95] on link "Logout" at bounding box center [1465, 94] width 82 height 12
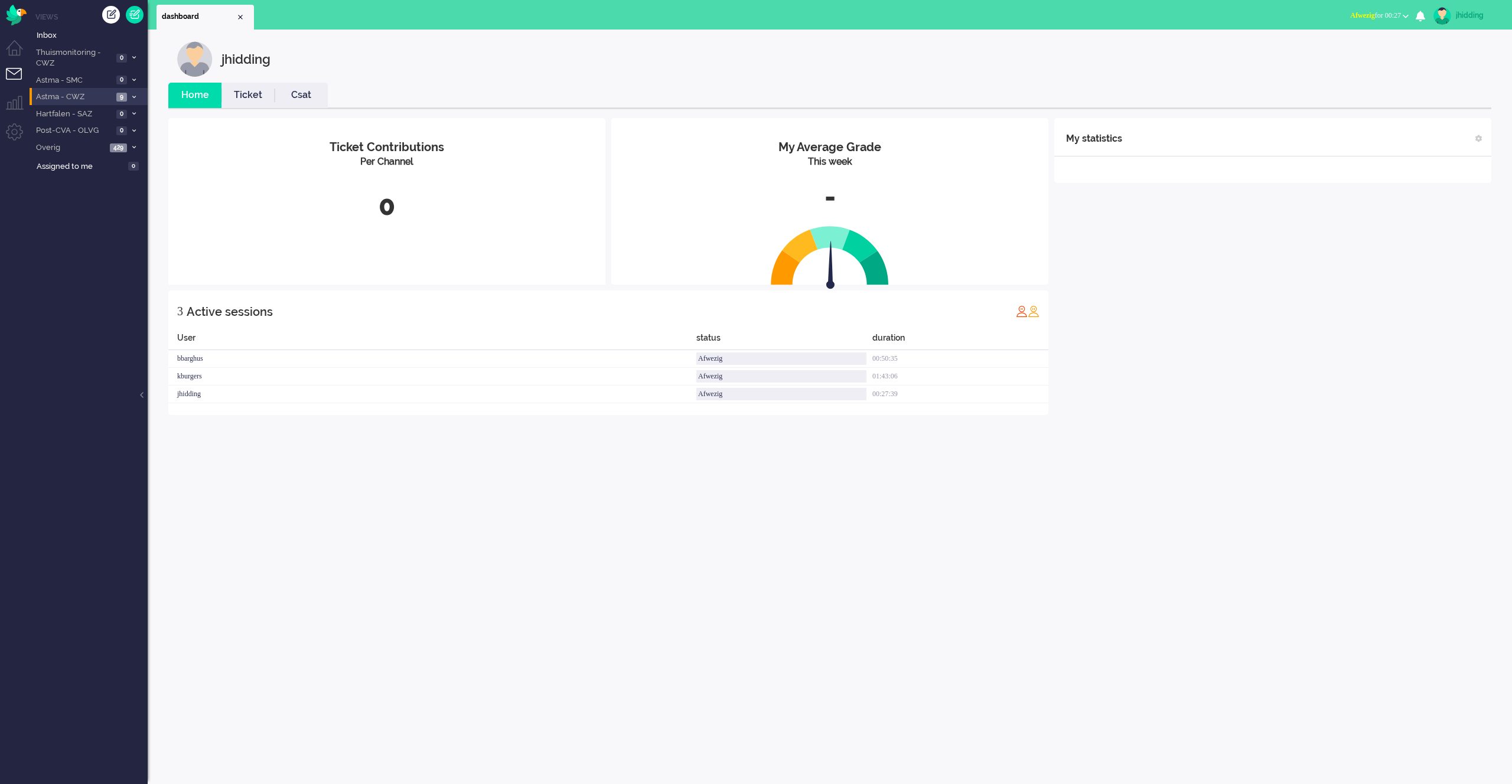
click at [133, 96] on icon at bounding box center [134, 97] width 4 height 4
